Goal: Complete application form

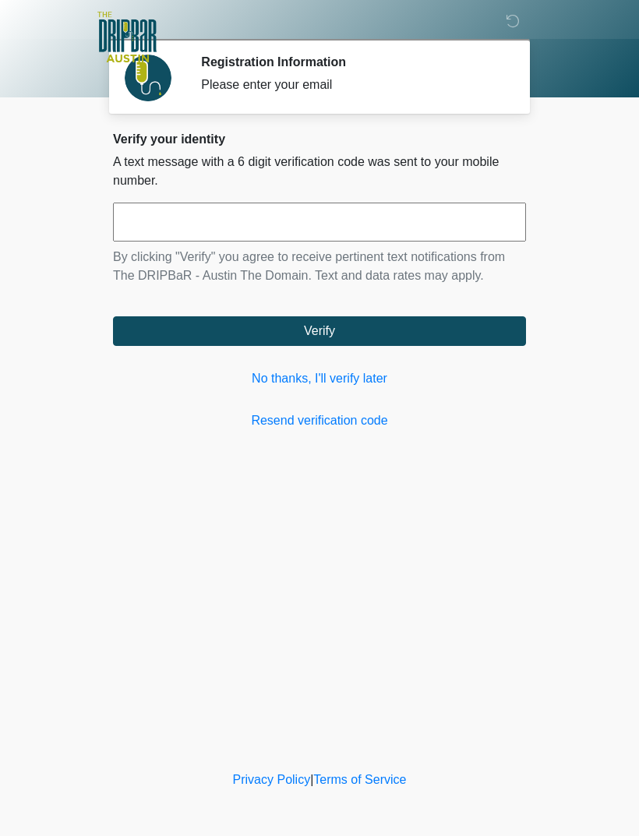
click at [394, 447] on div "‎ ‎ ‎ ‎ Registration Information Please enter your email Please connect to Wi-F…" at bounding box center [320, 384] width 468 height 736
click at [369, 425] on link "Resend verification code" at bounding box center [319, 420] width 413 height 19
click at [371, 426] on link "Resend verification code" at bounding box center [319, 420] width 413 height 19
click at [447, 334] on button "Verify" at bounding box center [319, 331] width 413 height 30
click at [489, 317] on button "Verify" at bounding box center [319, 331] width 413 height 30
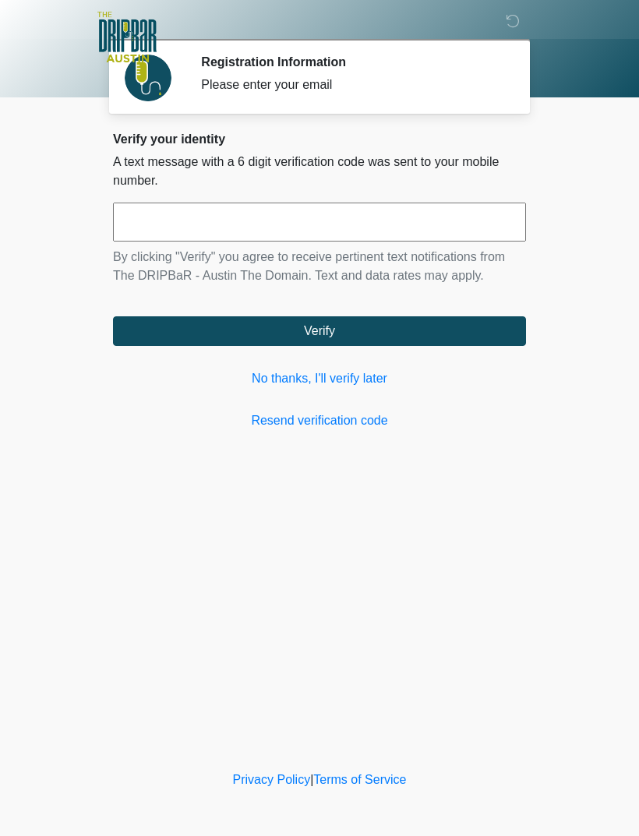
click at [486, 315] on form "By clicking "Verify" you agree to receive pertinent text notifications from The…" at bounding box center [319, 274] width 413 height 143
click at [377, 376] on link "No thanks, I'll verify later" at bounding box center [319, 378] width 413 height 19
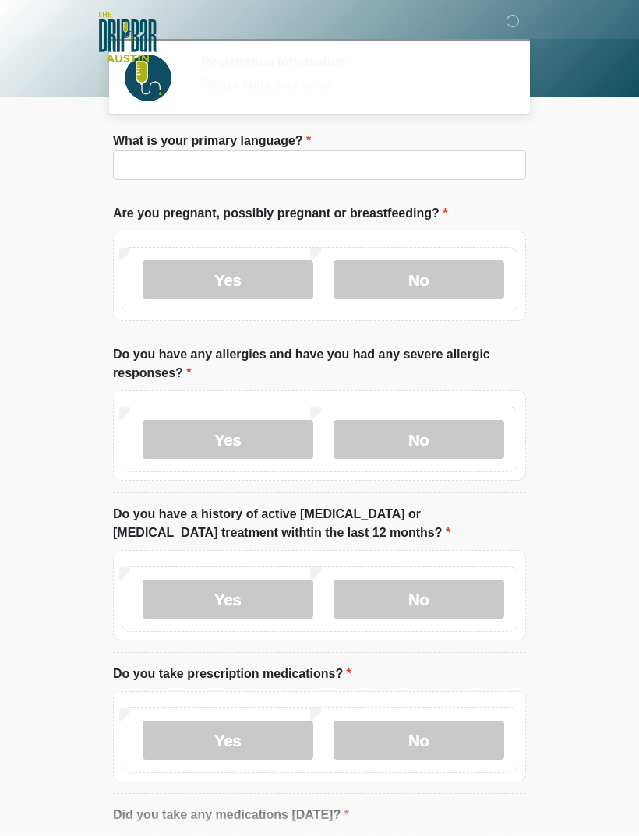
click at [378, 383] on label "Do you have any allergies and have you had any severe allergic responses?" at bounding box center [319, 363] width 413 height 37
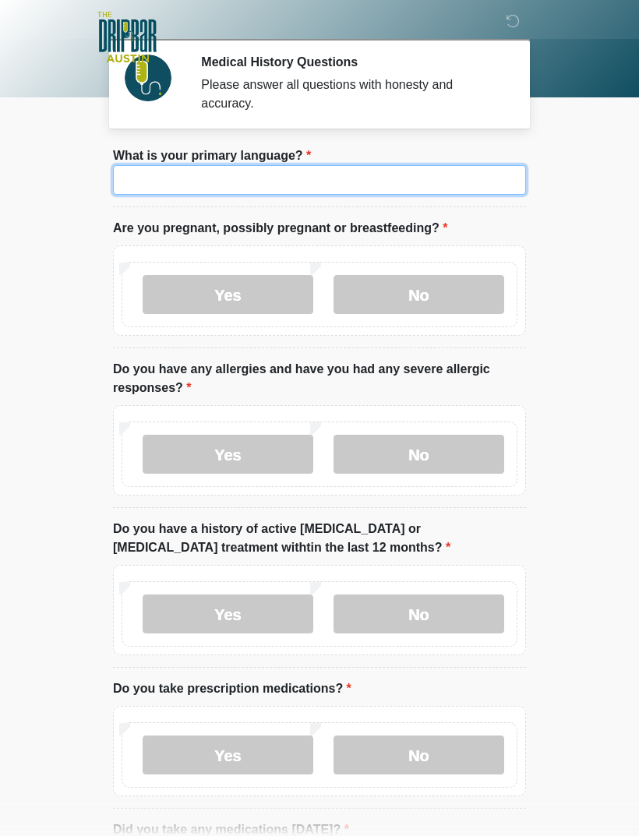
click at [405, 177] on input "What is your primary language?" at bounding box center [319, 180] width 413 height 30
type input "*******"
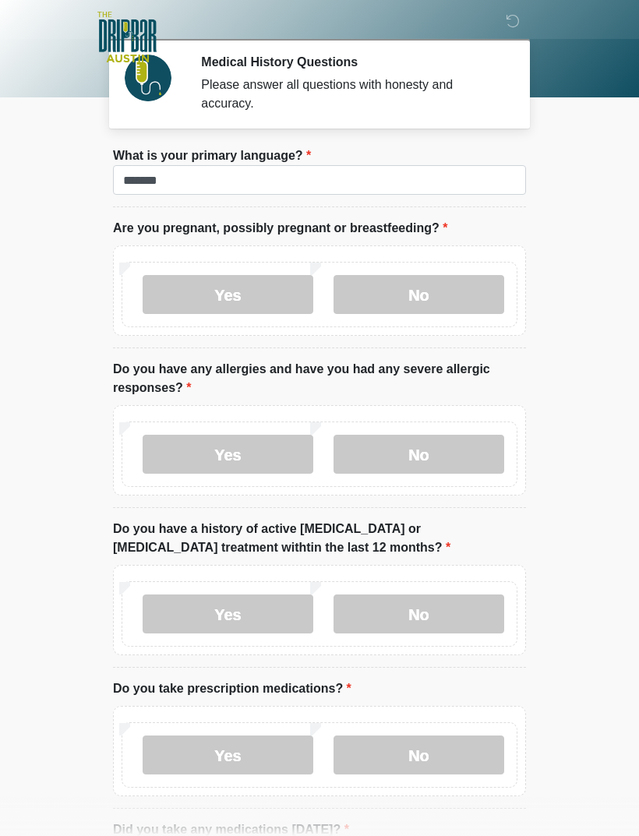
click at [455, 284] on label "No" at bounding box center [419, 294] width 171 height 39
click at [455, 289] on label "No" at bounding box center [419, 294] width 171 height 39
click at [449, 287] on label "No" at bounding box center [419, 294] width 171 height 39
click at [447, 300] on label "No" at bounding box center [419, 294] width 171 height 39
click at [389, 281] on label "No" at bounding box center [419, 294] width 171 height 39
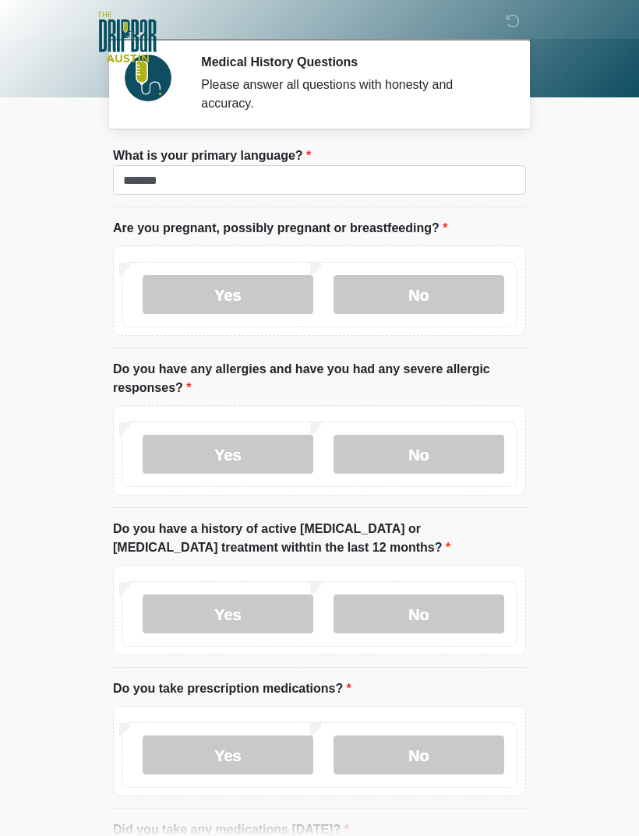
click at [389, 281] on label "No" at bounding box center [419, 294] width 171 height 39
click at [408, 298] on label "No" at bounding box center [419, 294] width 171 height 39
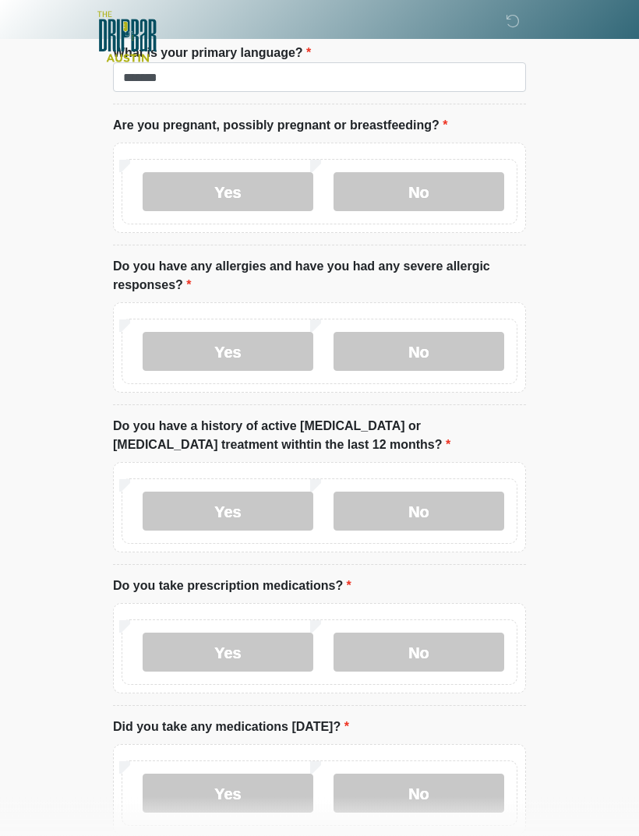
scroll to position [104, 0]
click at [439, 189] on label "No" at bounding box center [419, 190] width 171 height 39
click at [427, 344] on label "No" at bounding box center [419, 350] width 171 height 39
click at [455, 341] on label "No" at bounding box center [419, 350] width 171 height 39
click at [274, 517] on label "Yes" at bounding box center [228, 510] width 171 height 39
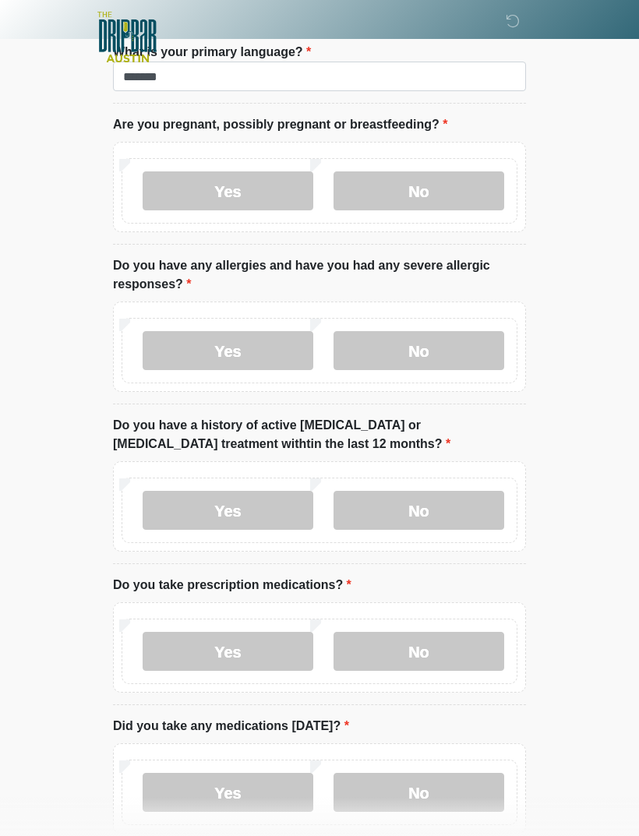
click at [269, 652] on label "Yes" at bounding box center [228, 651] width 171 height 39
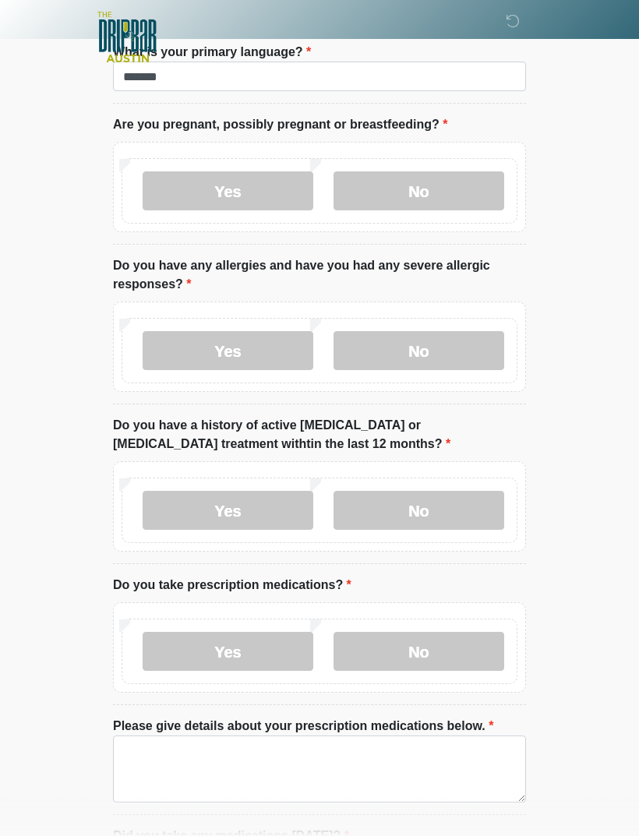
click at [0, 620] on html "‎ ‎ ‎ ‎ Medical History Questions Please answer all questions with honesty and …" at bounding box center [319, 314] width 639 height 836
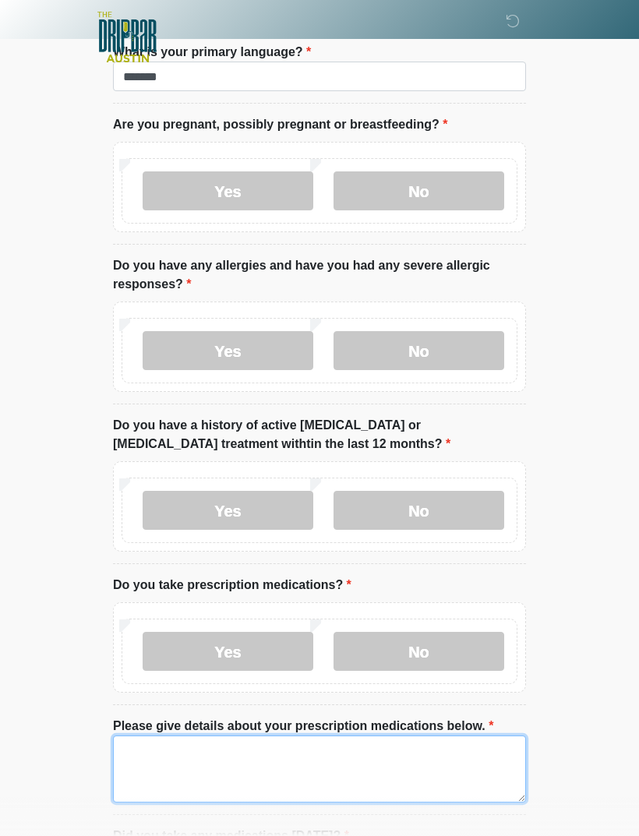
click at [237, 764] on textarea "Please give details about your prescription medications below." at bounding box center [319, 769] width 413 height 67
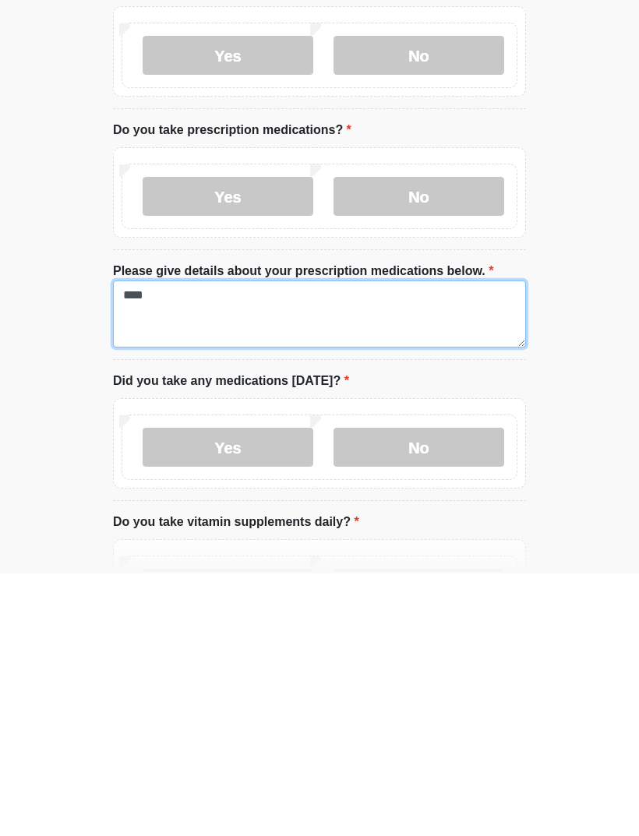
type textarea "****"
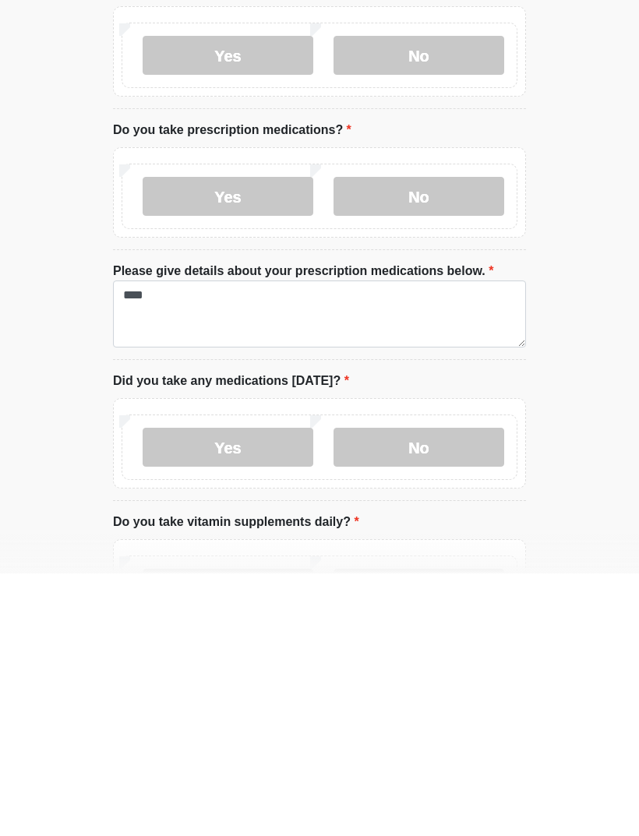
click at [268, 690] on label "Yes" at bounding box center [228, 709] width 171 height 39
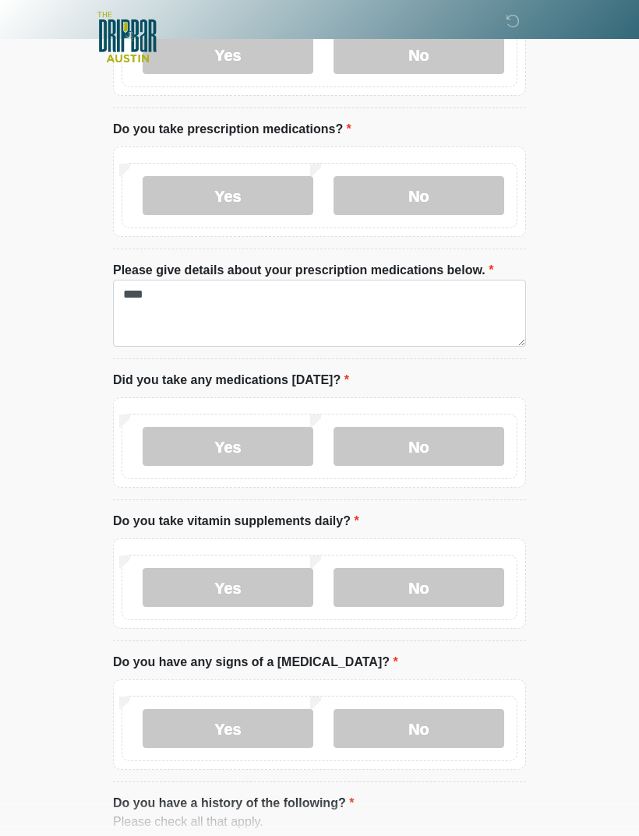
click at [267, 447] on label "Yes" at bounding box center [228, 446] width 171 height 39
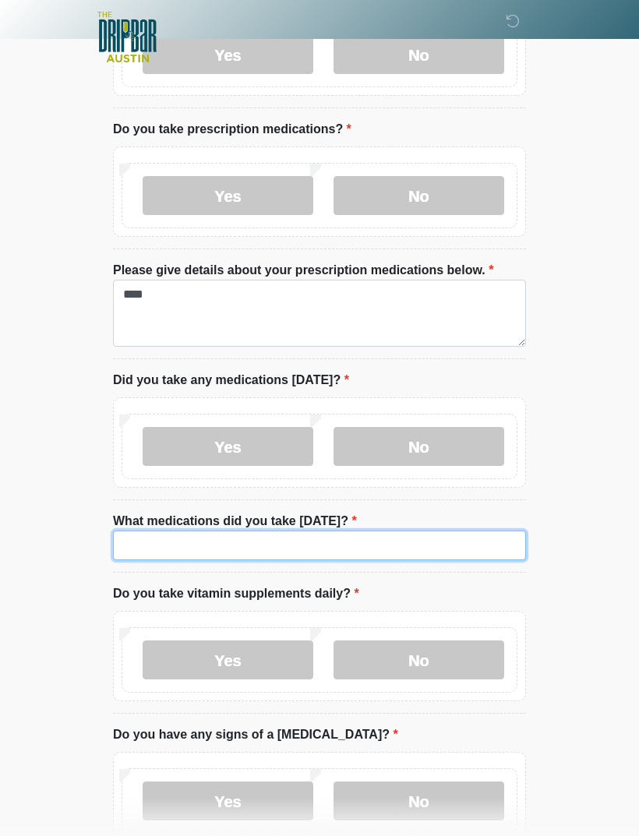
click at [370, 549] on input "What medications did you take today?" at bounding box center [319, 546] width 413 height 30
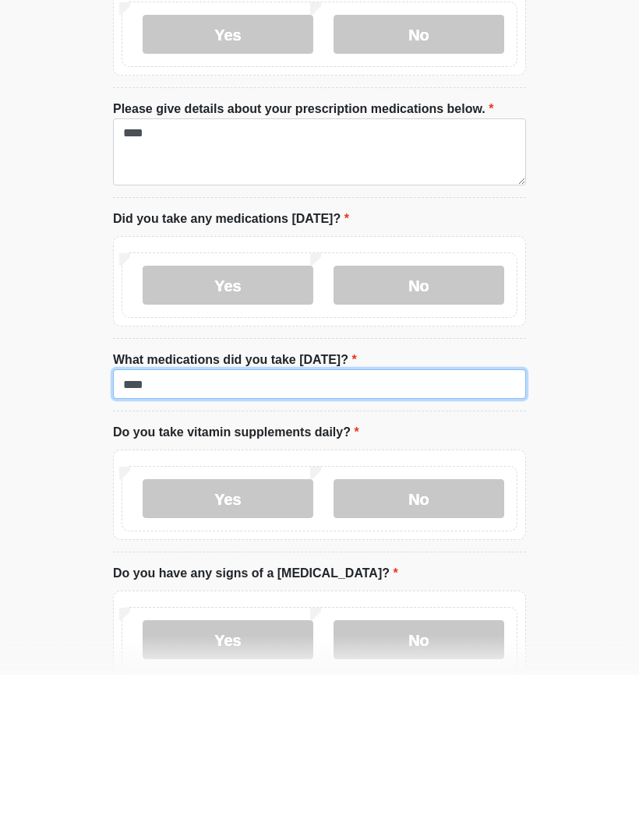
type input "****"
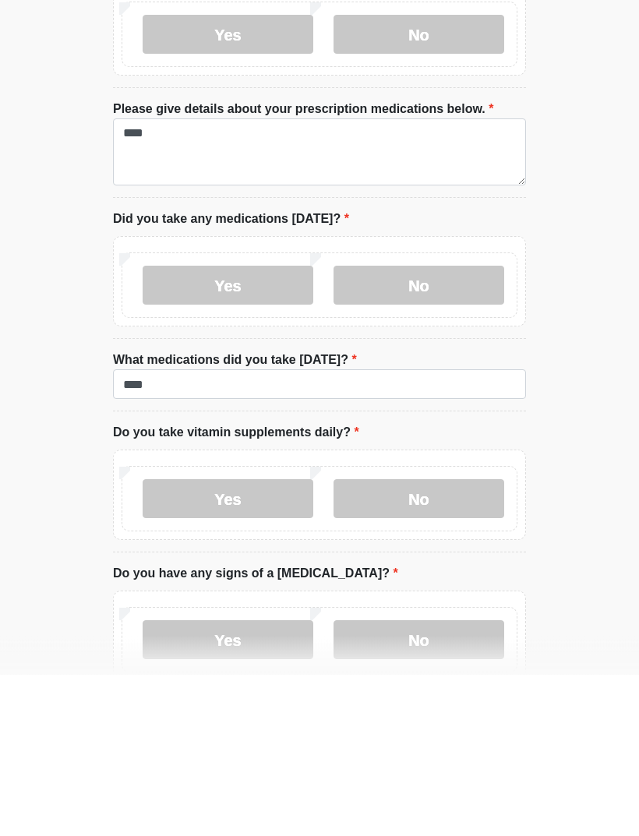
click at [457, 641] on label "No" at bounding box center [419, 660] width 171 height 39
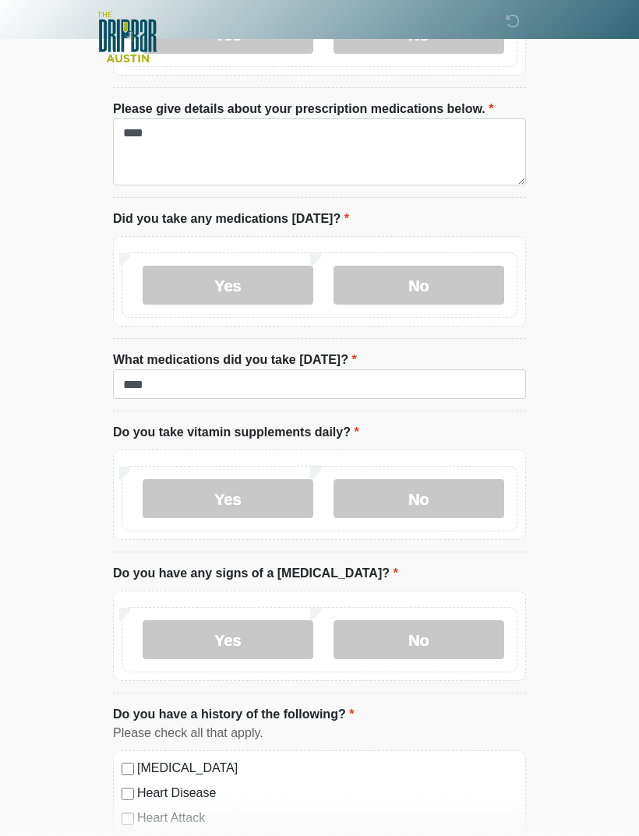
click at [472, 636] on label "No" at bounding box center [419, 639] width 171 height 39
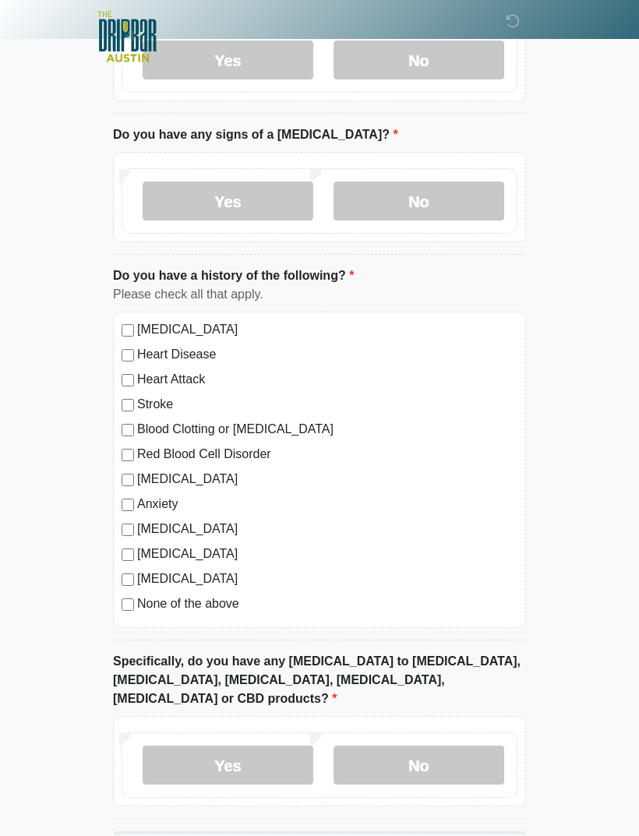
scroll to position [1164, 0]
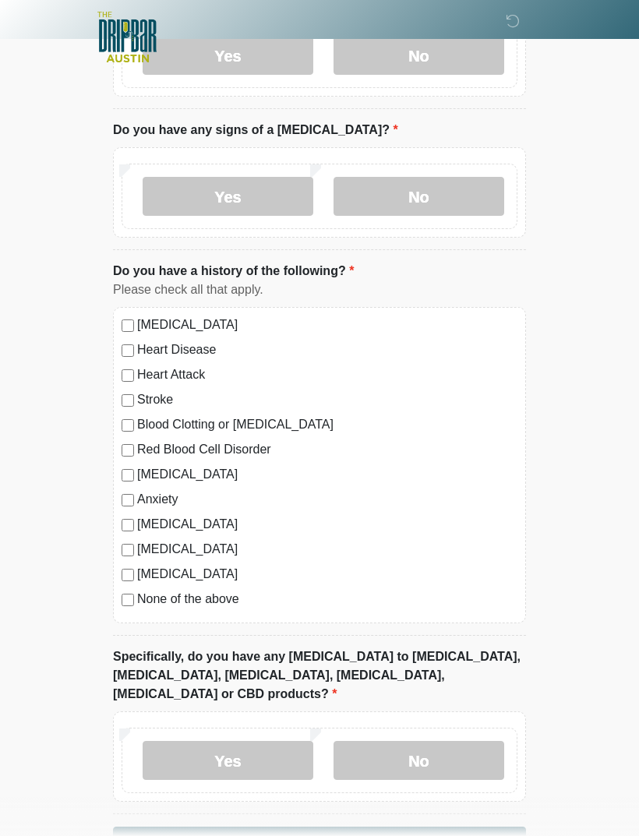
click at [485, 746] on label "No" at bounding box center [419, 760] width 171 height 39
click at [482, 741] on label "No" at bounding box center [419, 760] width 171 height 39
click at [490, 827] on button "Continue" at bounding box center [319, 842] width 413 height 30
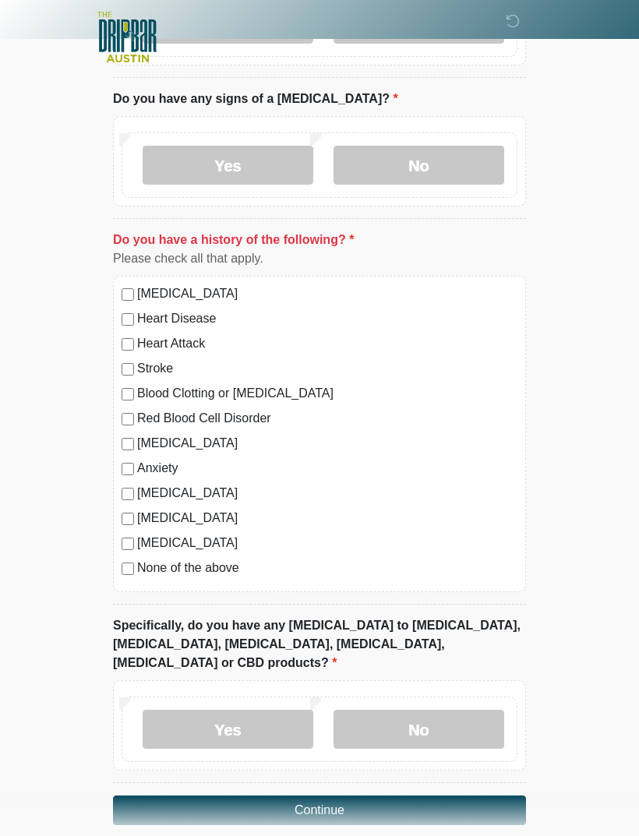
click at [496, 796] on button "Continue" at bounding box center [319, 811] width 413 height 30
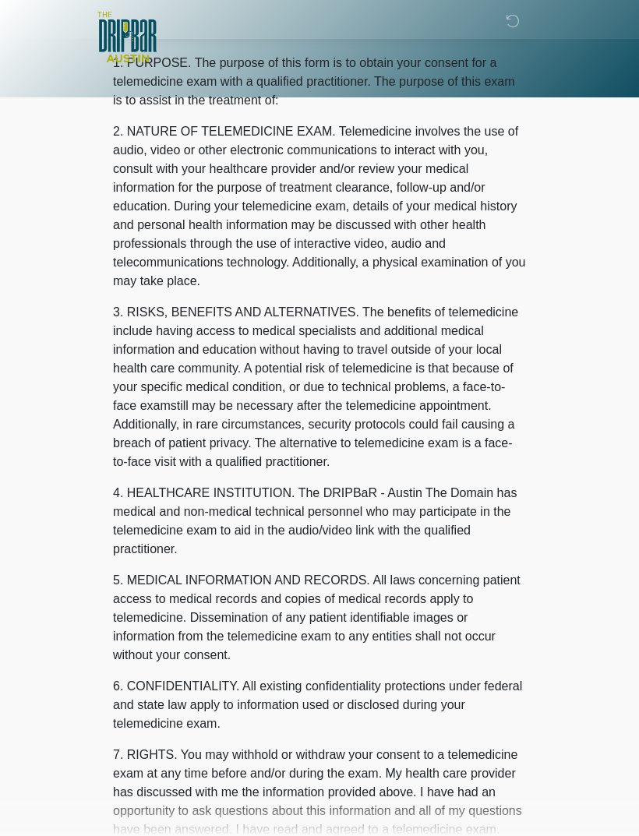
scroll to position [0, 0]
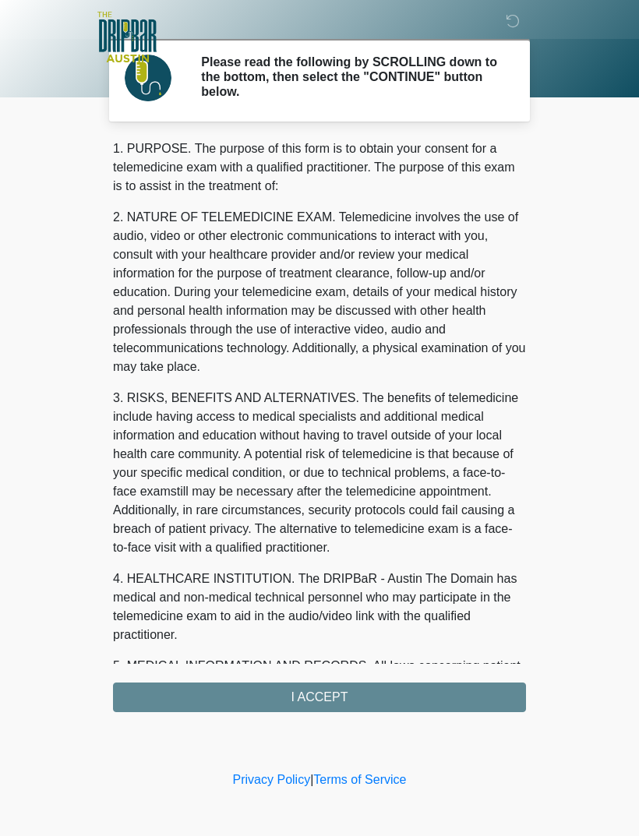
click at [455, 692] on div "1. PURPOSE. The purpose of this form is to obtain your consent for a telemedici…" at bounding box center [319, 425] width 413 height 573
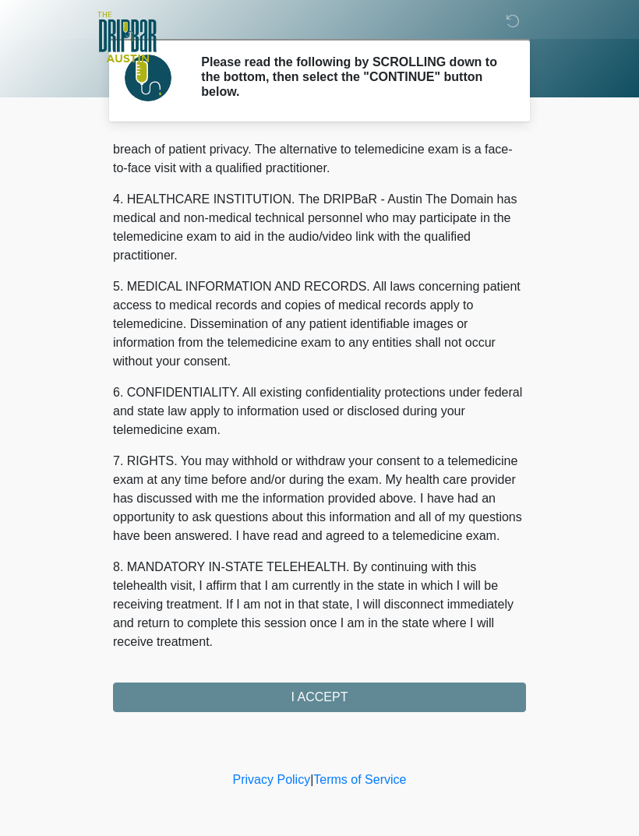
click at [417, 695] on div "1. PURPOSE. The purpose of this form is to obtain your consent for a telemedici…" at bounding box center [319, 425] width 413 height 573
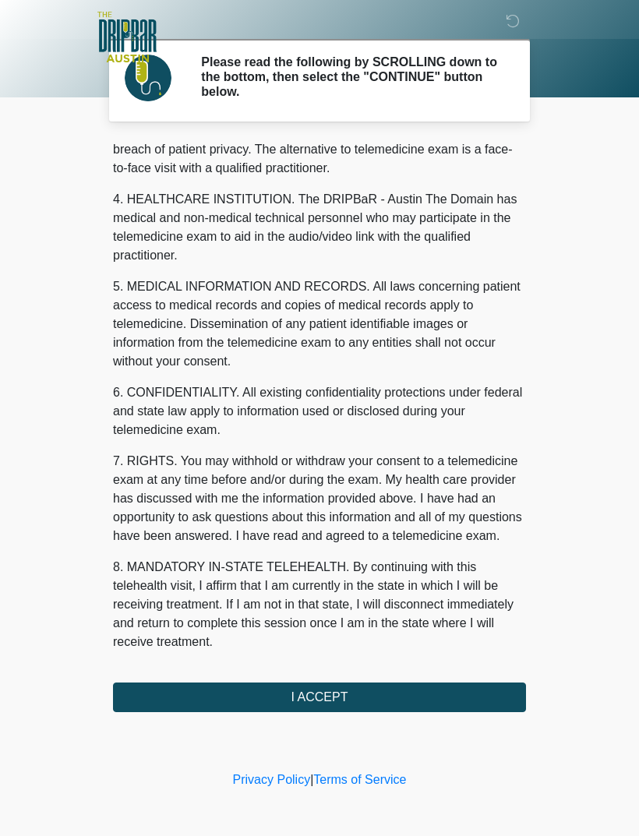
scroll to position [398, 0]
click at [426, 692] on button "I ACCEPT" at bounding box center [319, 698] width 413 height 30
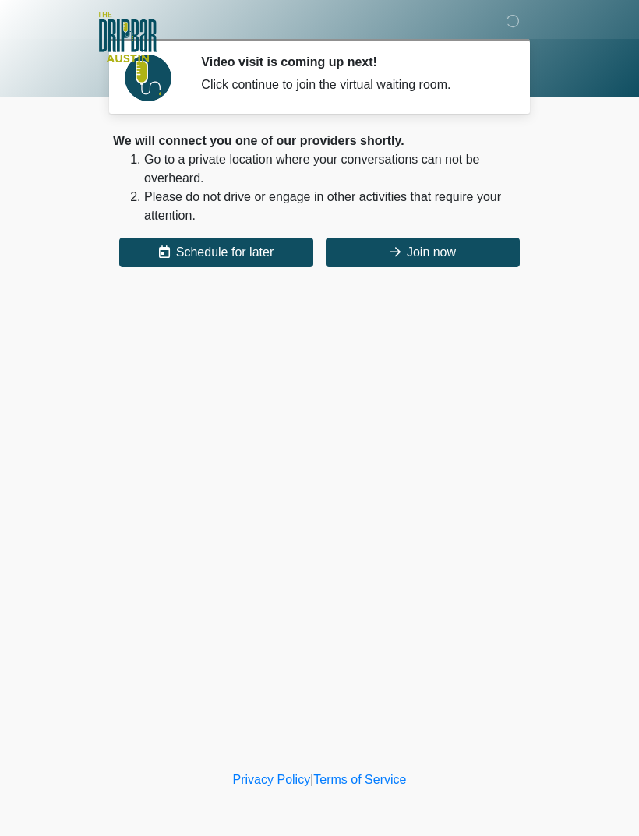
click at [483, 255] on button "Join now" at bounding box center [423, 253] width 194 height 30
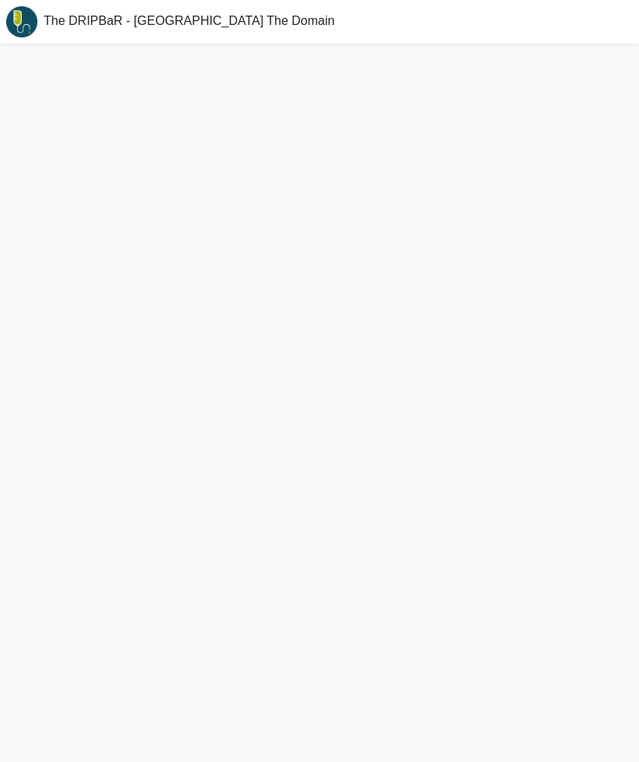
scroll to position [5, 0]
